Goal: Find specific page/section: Find specific page/section

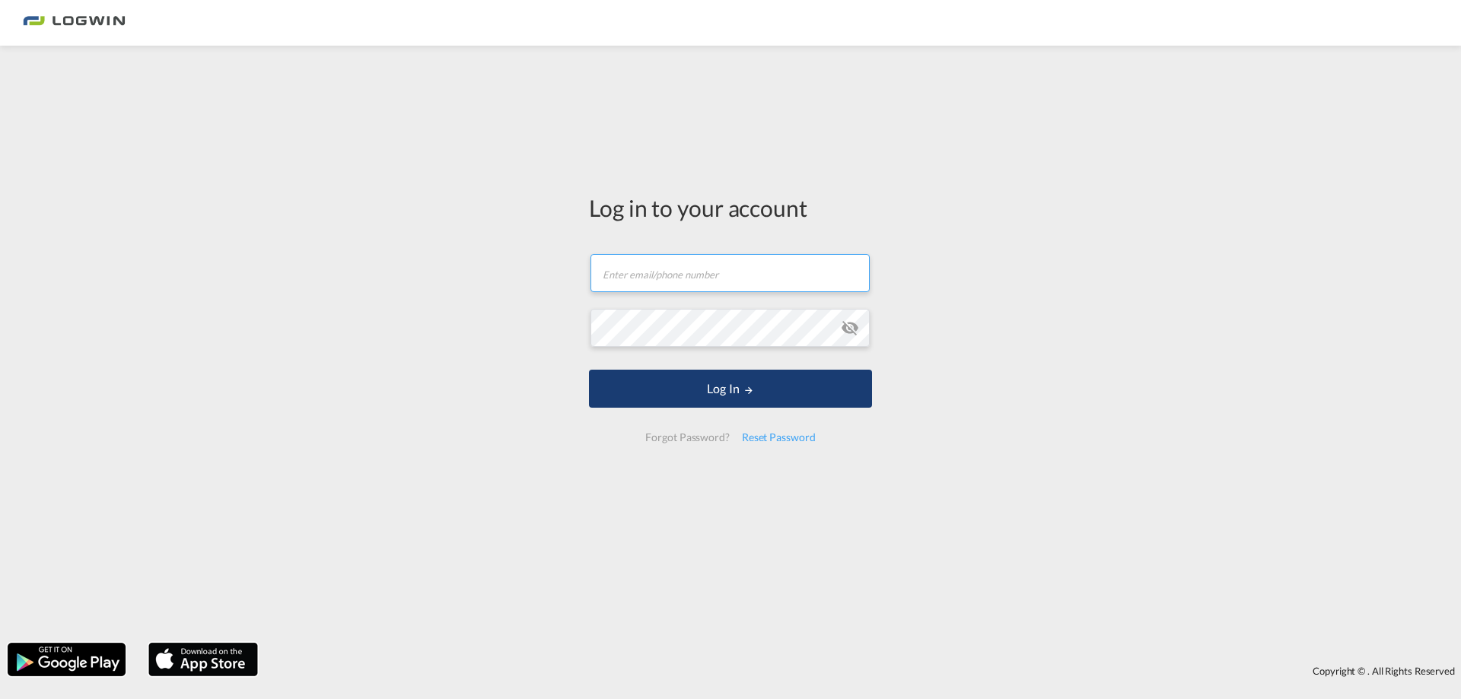
type input "[PERSON_NAME][EMAIL_ADDRESS][PERSON_NAME][DOMAIN_NAME]"
click at [704, 399] on button "Log In" at bounding box center [730, 389] width 283 height 38
